Goal: Information Seeking & Learning: Learn about a topic

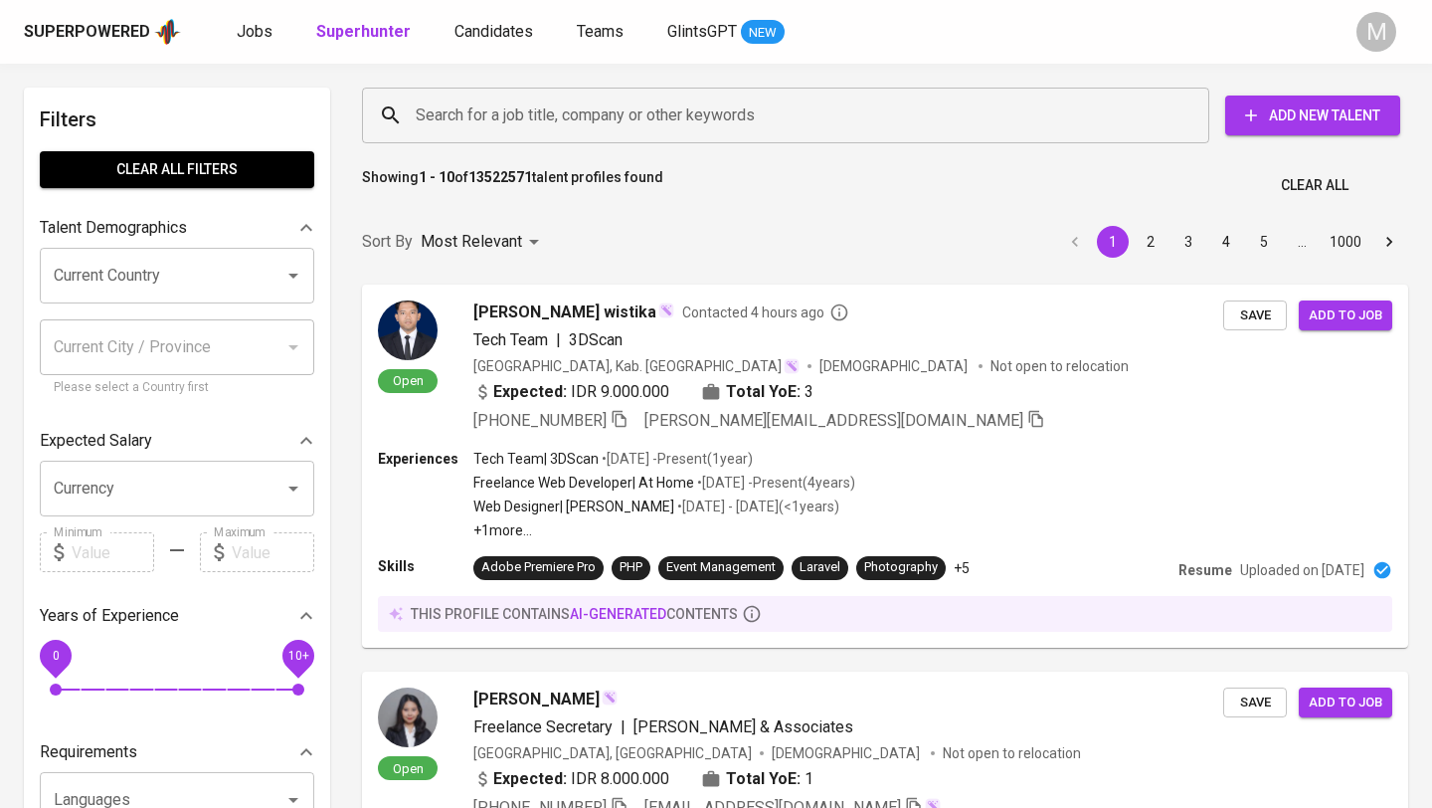
click at [106, 23] on div "Superpowered" at bounding box center [87, 32] width 126 height 23
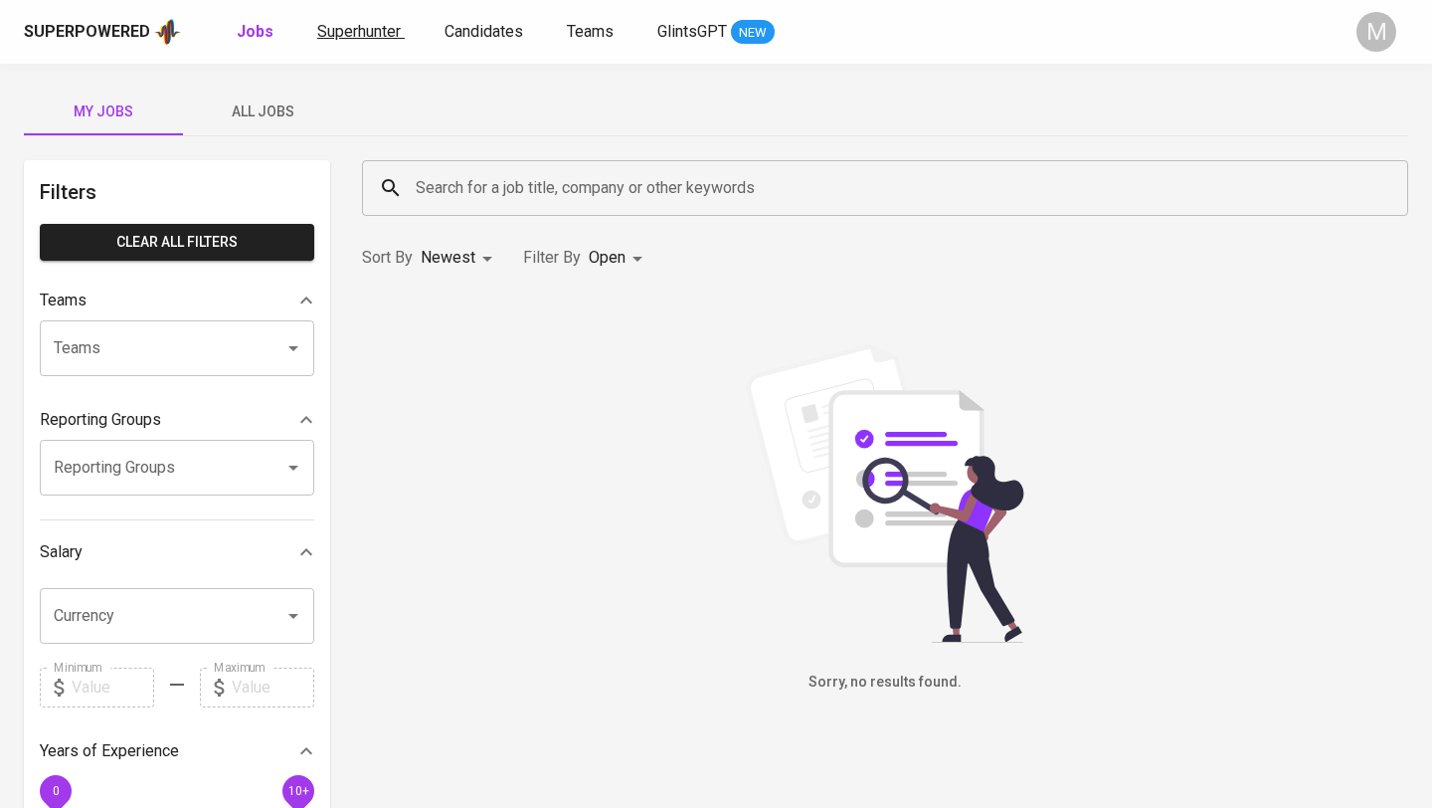
click at [331, 30] on span "Superhunter" at bounding box center [359, 31] width 84 height 19
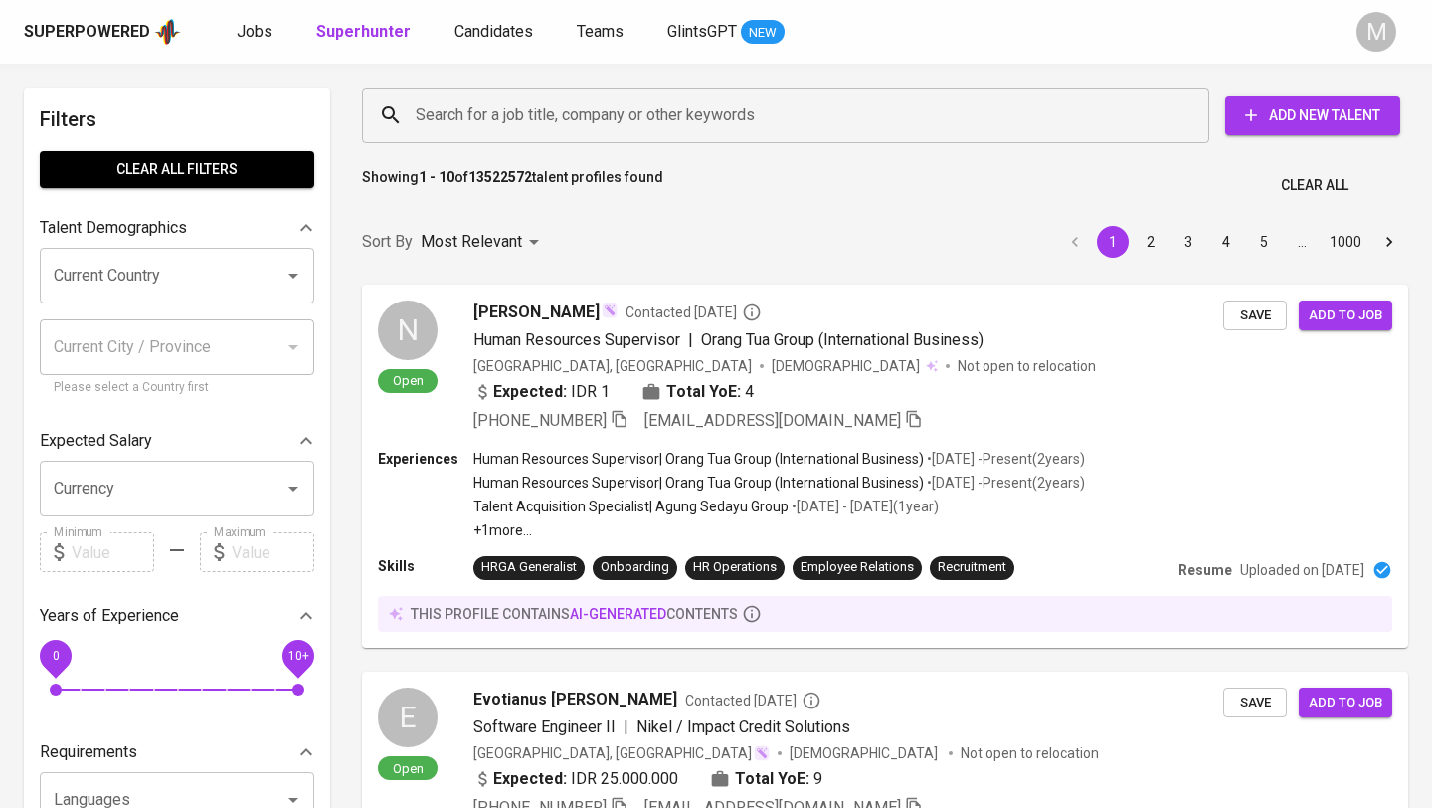
click at [501, 122] on input "Search for a job title, company or other keywords" at bounding box center [791, 115] width 760 height 38
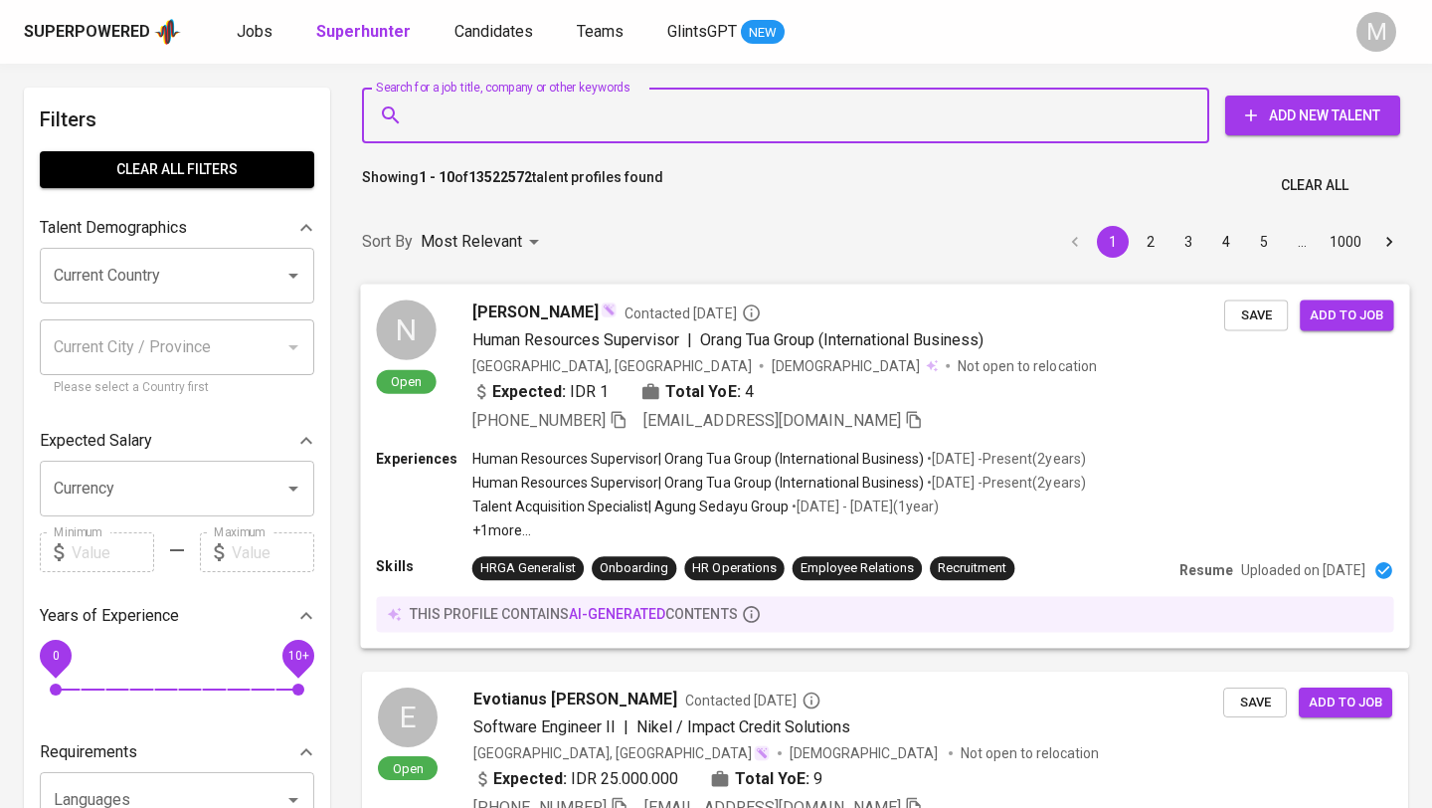
click at [1081, 382] on div "Expected: IDR 1 Total YoE: 4" at bounding box center [849, 393] width 752 height 29
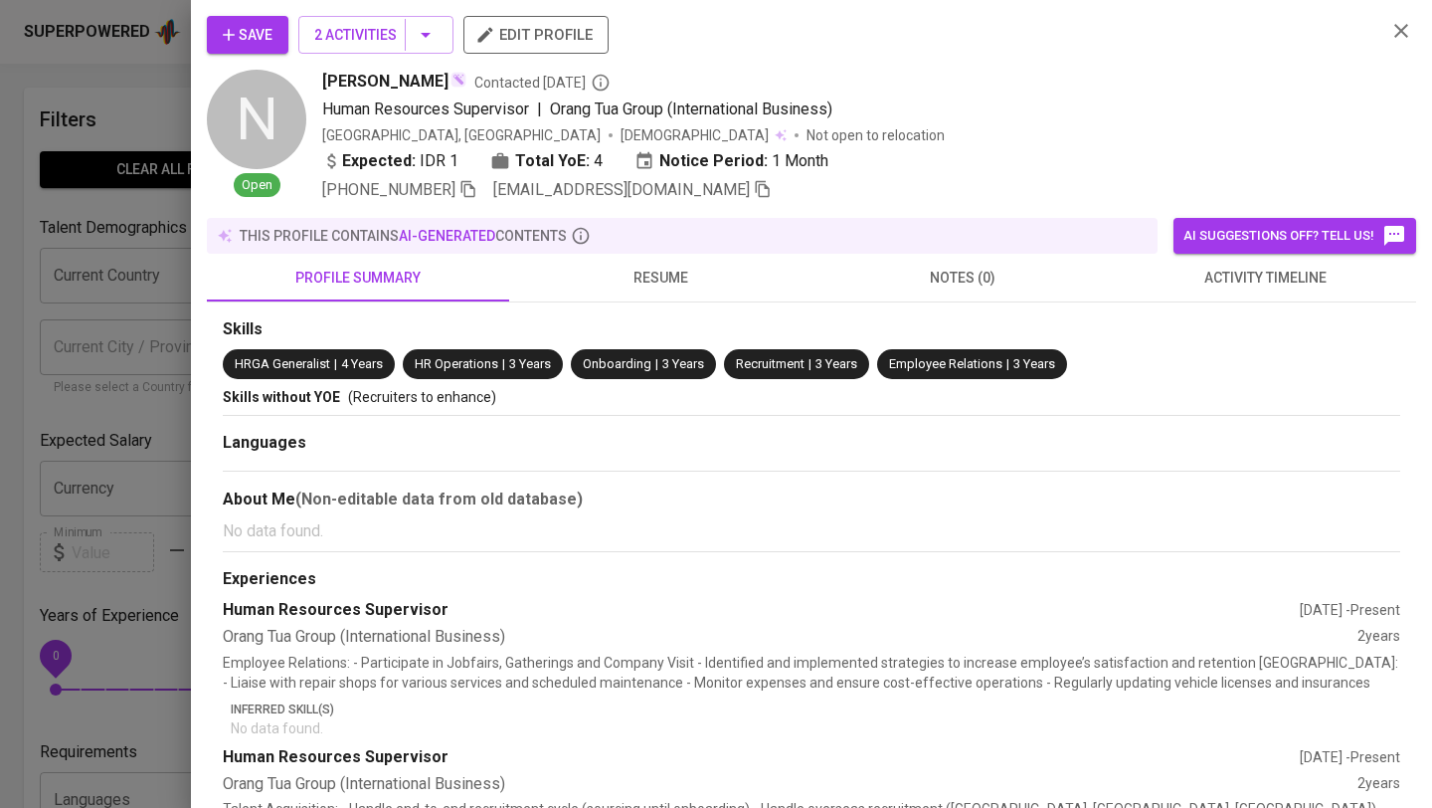
click at [640, 289] on button "resume" at bounding box center [660, 278] width 302 height 48
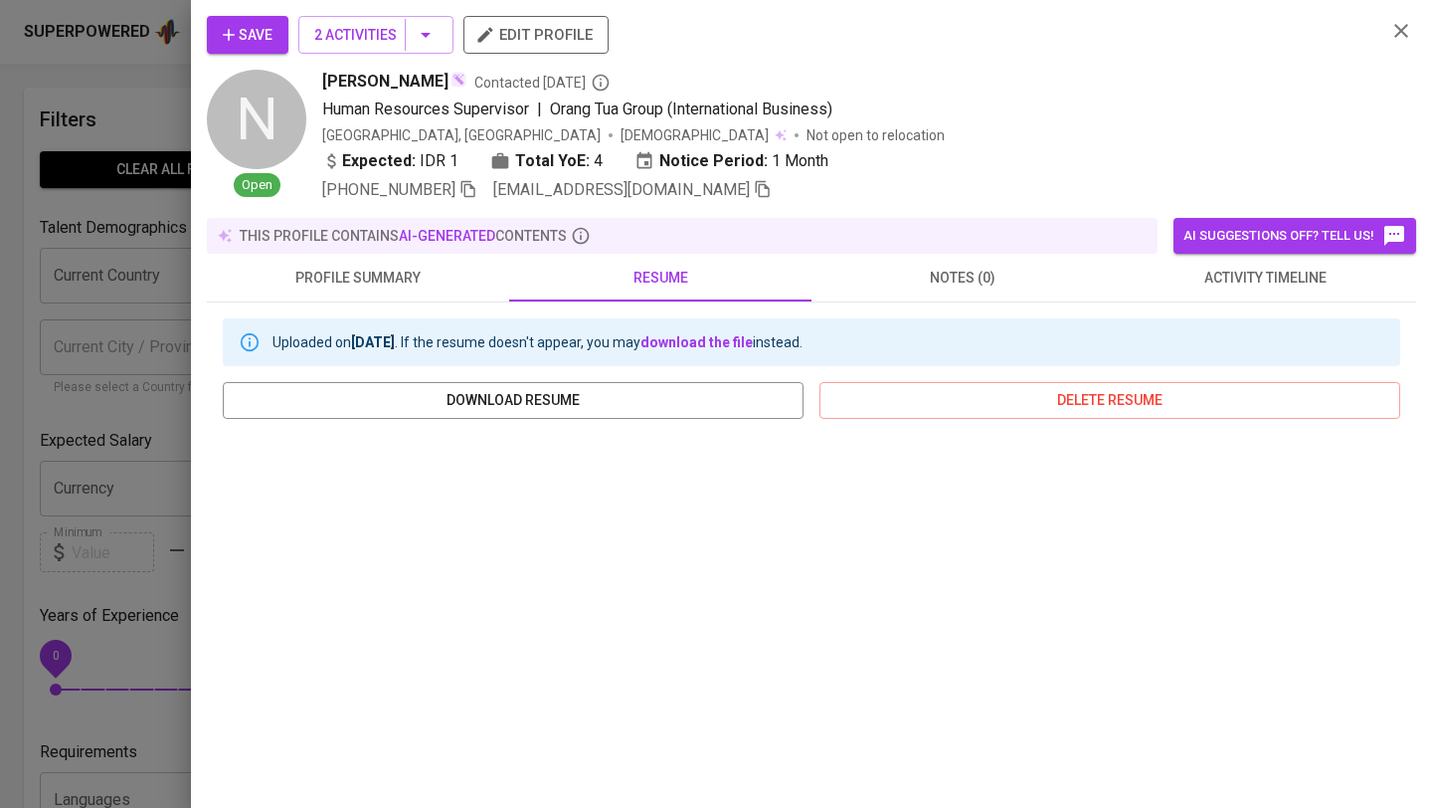
click at [1399, 36] on icon "button" at bounding box center [1402, 31] width 24 height 24
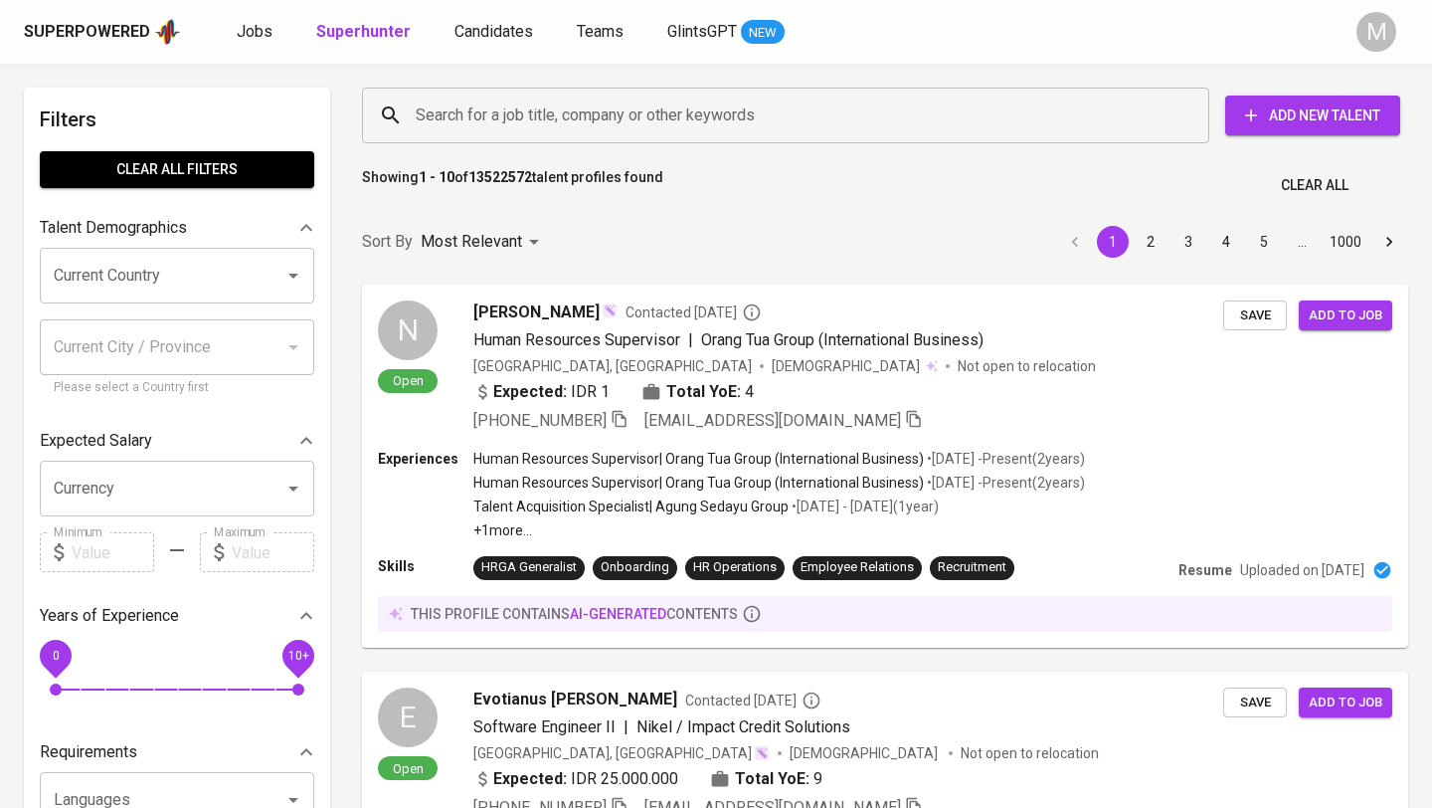
click at [588, 113] on input "Search for a job title, company or other keywords" at bounding box center [791, 115] width 760 height 38
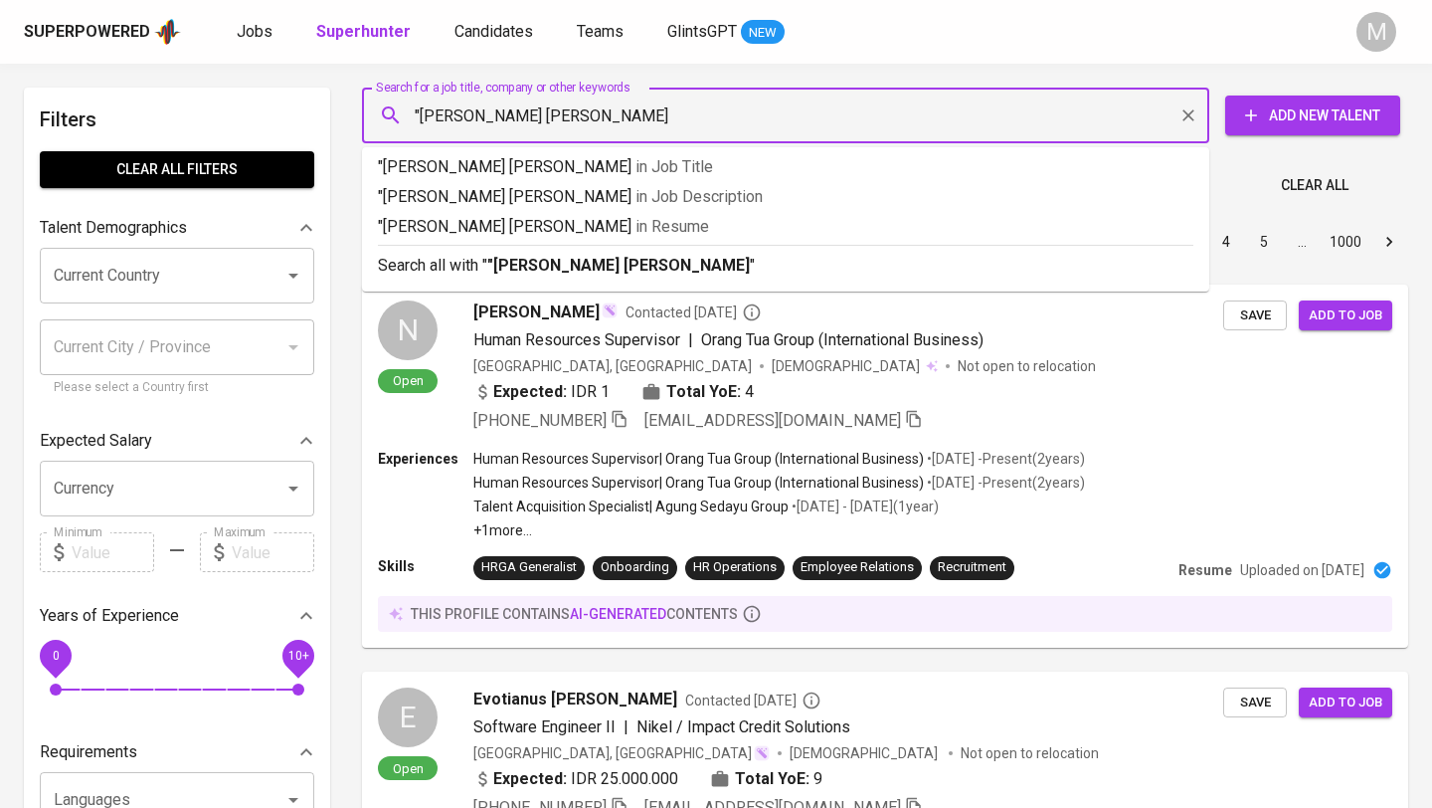
type input ""doni faisal""
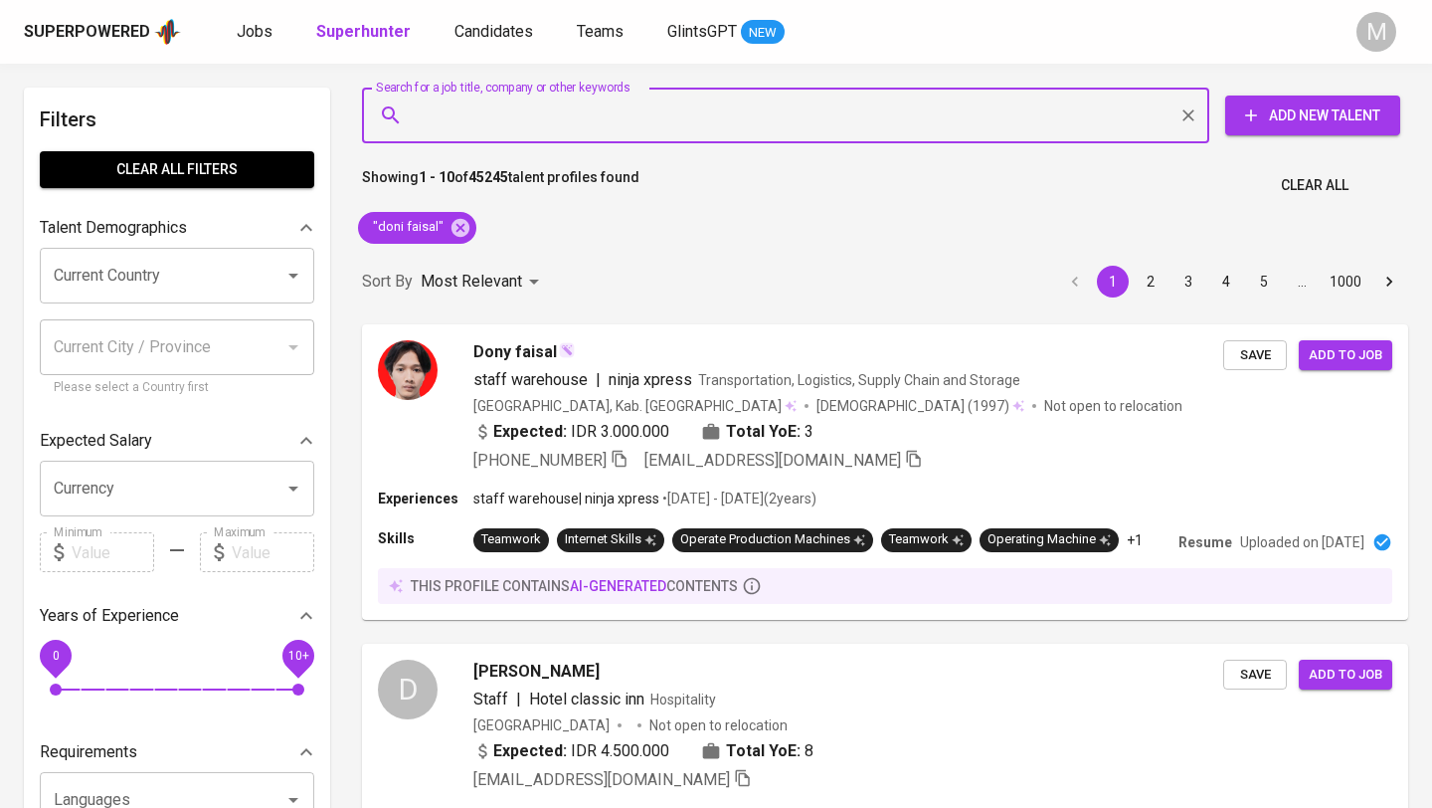
click at [1341, 173] on span "Clear All" at bounding box center [1315, 185] width 68 height 25
